Goal: Transaction & Acquisition: Purchase product/service

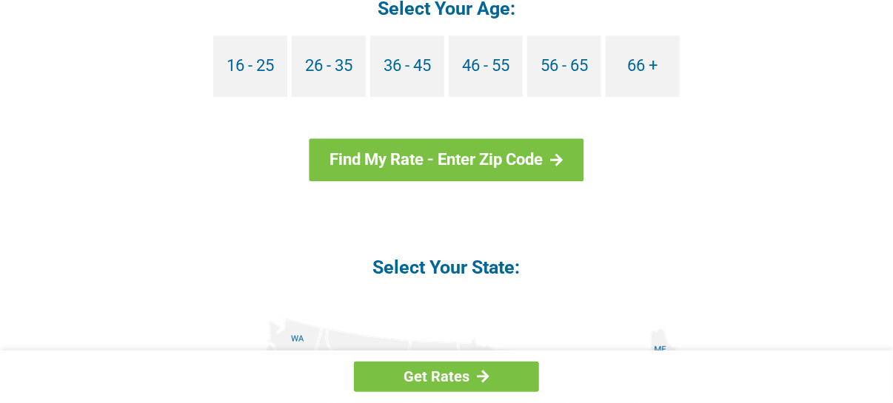
scroll to position [1554, 0]
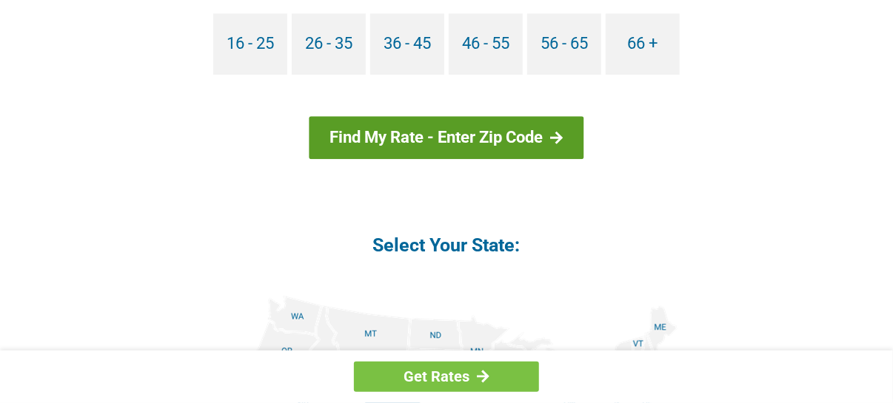
click at [428, 131] on link "Find My Rate - Enter Zip Code" at bounding box center [446, 137] width 275 height 43
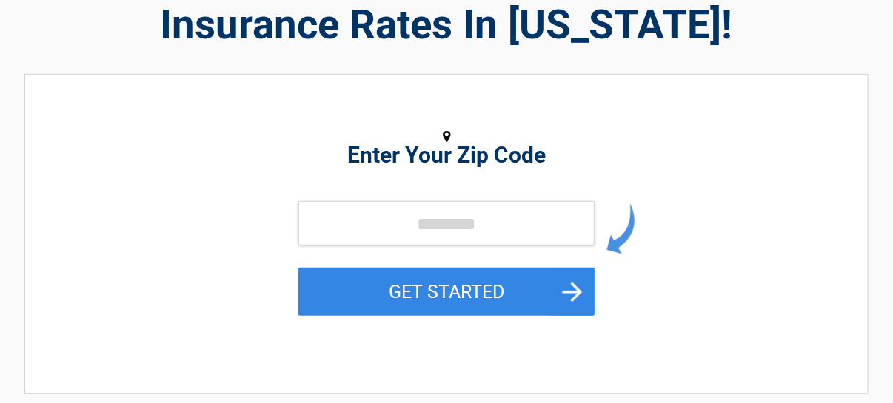
scroll to position [148, 0]
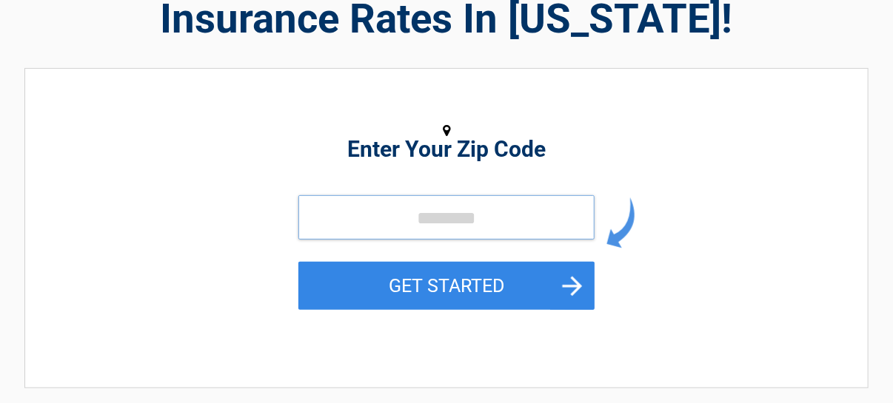
click at [386, 221] on input "tel" at bounding box center [446, 217] width 296 height 44
type input "*****"
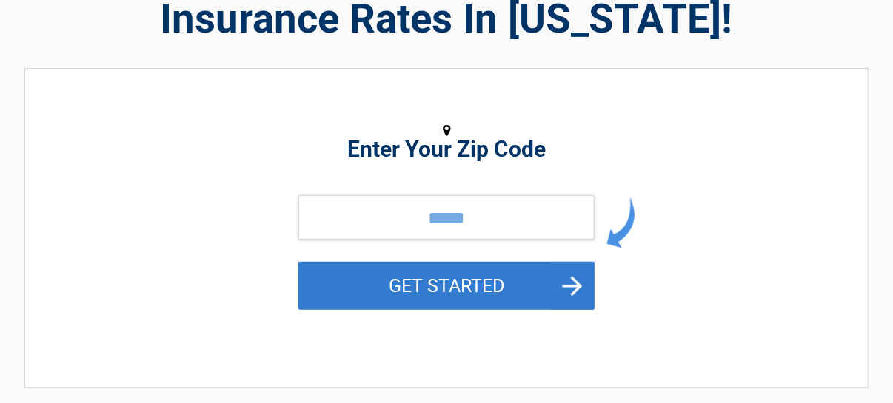
click at [340, 278] on button "GET STARTED" at bounding box center [446, 286] width 296 height 48
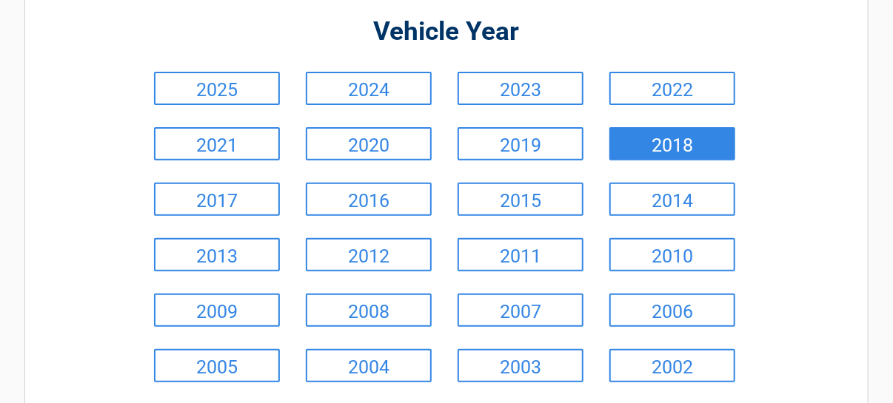
click at [699, 135] on link "2018" at bounding box center [672, 143] width 126 height 33
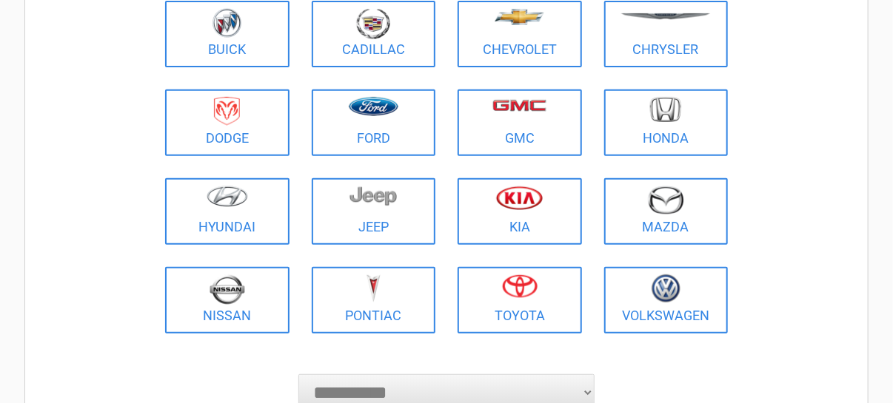
scroll to position [222, 0]
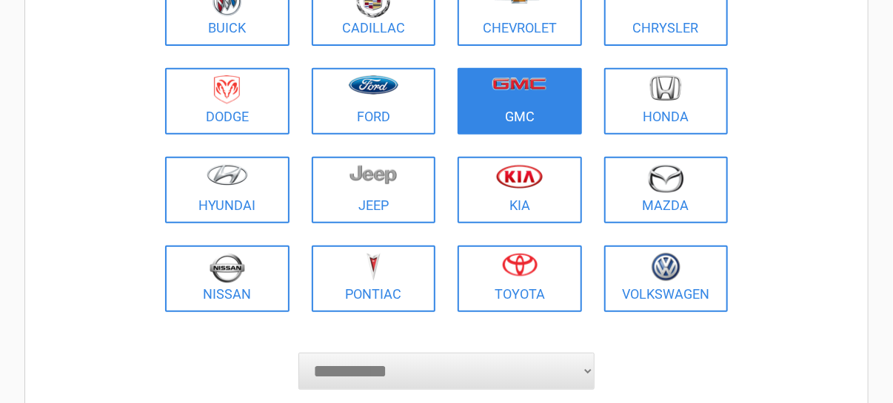
click at [534, 102] on figure at bounding box center [519, 92] width 107 height 33
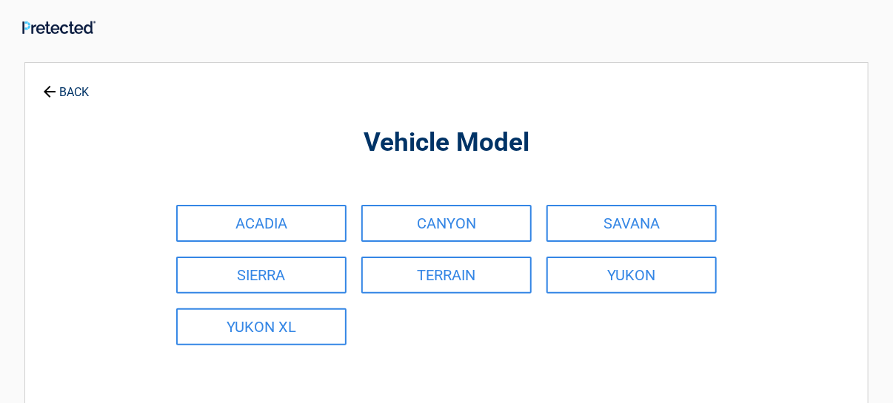
scroll to position [0, 0]
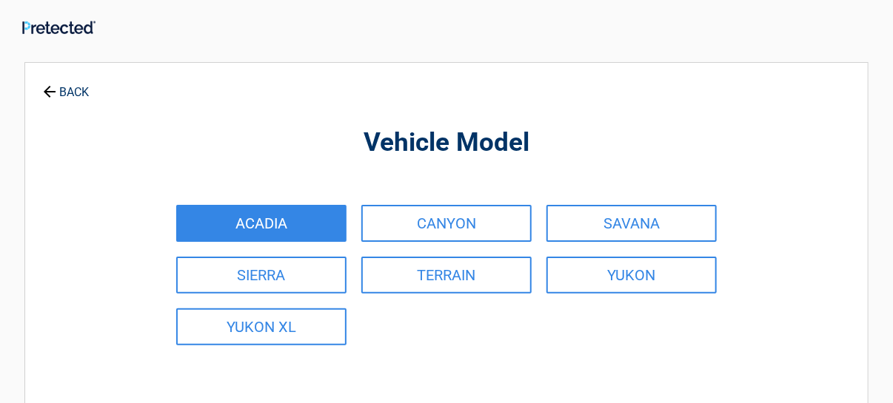
click at [281, 221] on link "ACADIA" at bounding box center [261, 223] width 170 height 37
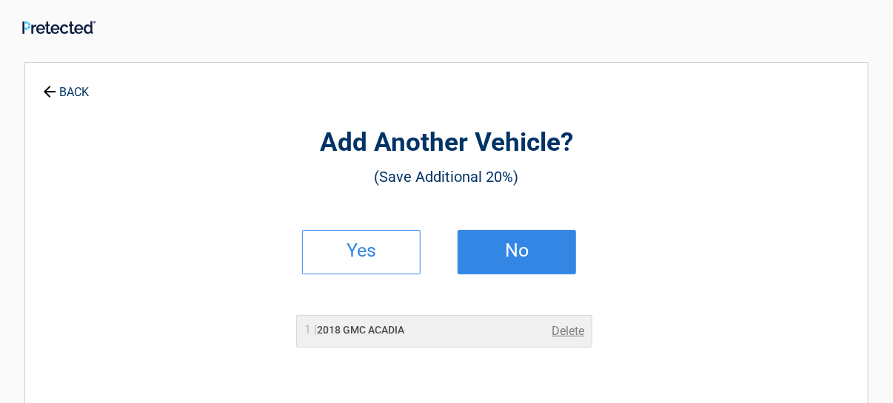
click at [524, 246] on h2 "No" at bounding box center [516, 251] width 87 height 10
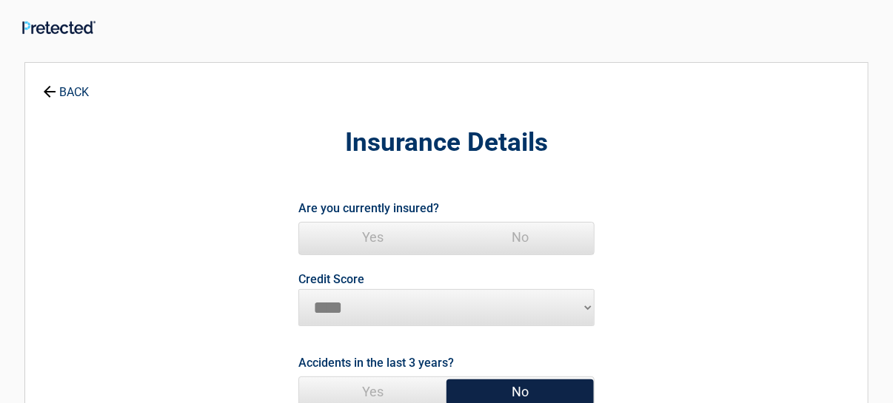
click at [372, 235] on span "Yes" at bounding box center [372, 238] width 147 height 30
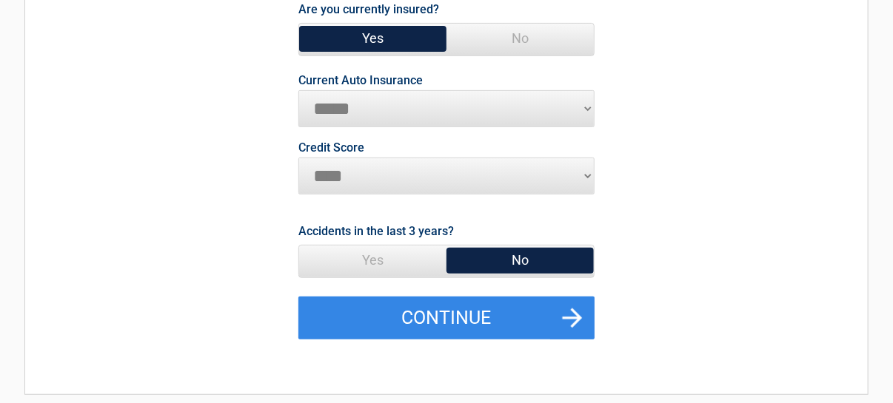
scroll to position [222, 0]
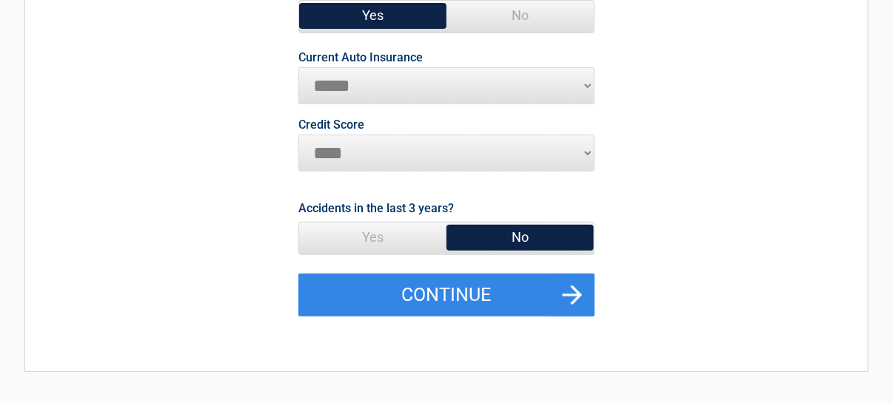
click at [531, 235] on span "No" at bounding box center [519, 238] width 147 height 30
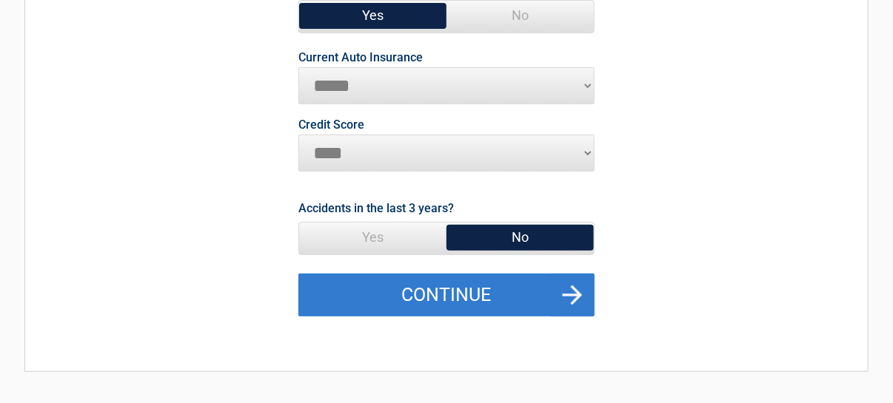
click at [452, 287] on button "Continue" at bounding box center [446, 295] width 296 height 43
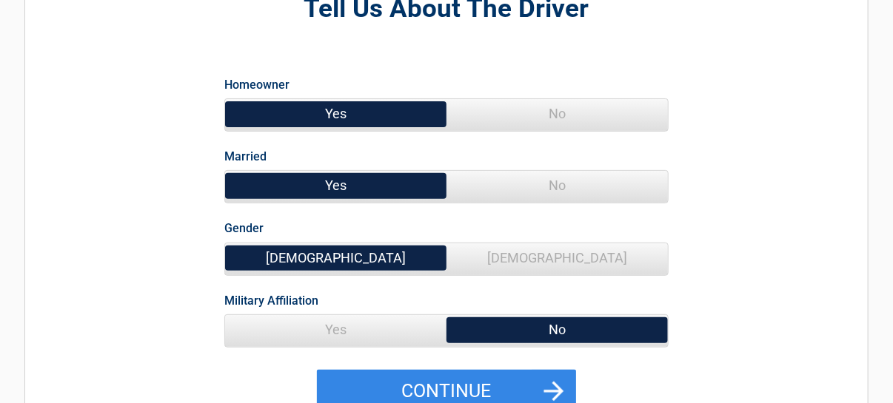
scroll to position [0, 0]
